Goal: Find specific page/section

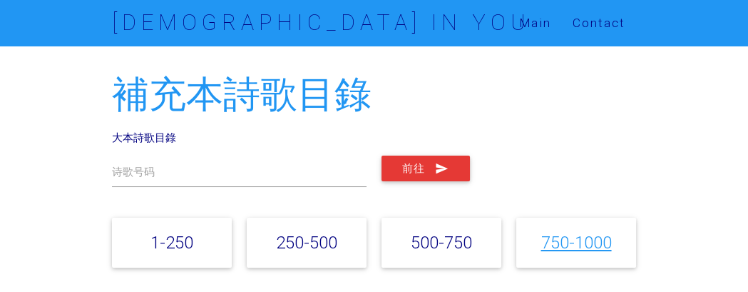
click at [559, 242] on link "750-1000" at bounding box center [575, 242] width 71 height 21
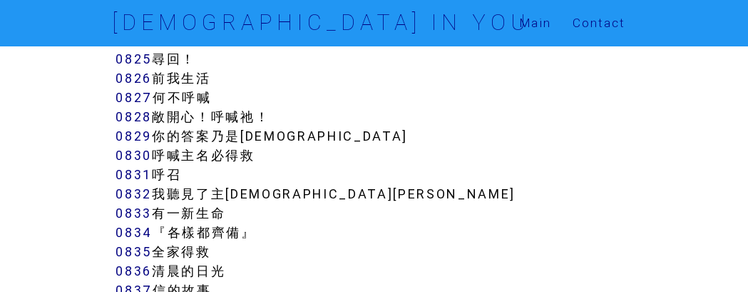
scroll to position [6292, 0]
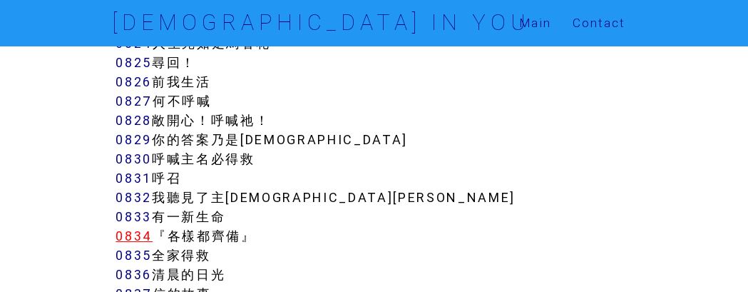
click at [144, 227] on link "0834" at bounding box center [133, 235] width 37 height 16
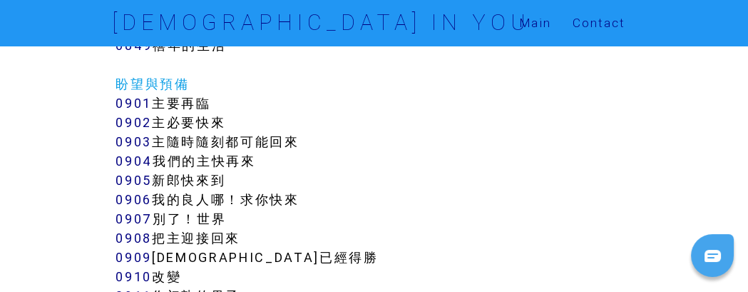
scroll to position [6916, 0]
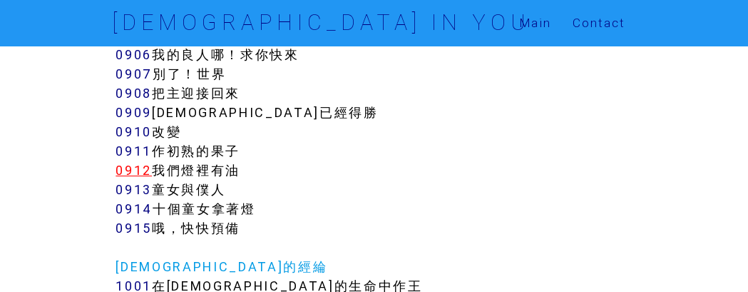
click at [135, 162] on link "0912" at bounding box center [133, 170] width 36 height 16
